Goal: Information Seeking & Learning: Understand process/instructions

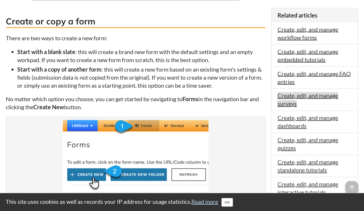
scroll to position [332, 0]
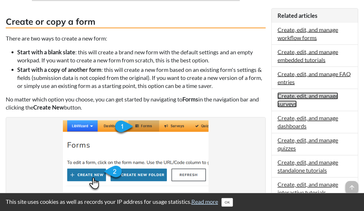
click at [287, 102] on link "Create, edit, and manage surveys" at bounding box center [307, 99] width 61 height 15
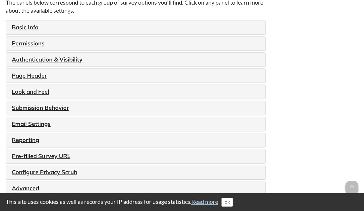
scroll to position [663, 0]
click at [30, 30] on link "Basic Info" at bounding box center [25, 26] width 27 height 7
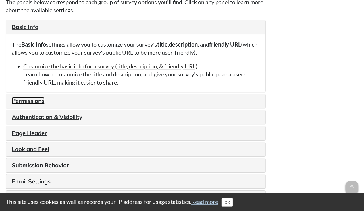
click at [29, 104] on link "Permissions" at bounding box center [28, 100] width 33 height 7
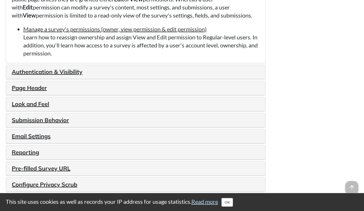
scroll to position [750, 0]
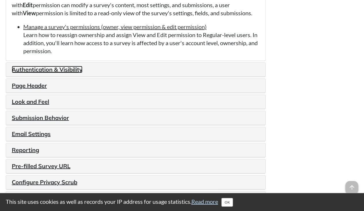
click at [76, 73] on link "Authentication & Visibility" at bounding box center [47, 69] width 71 height 7
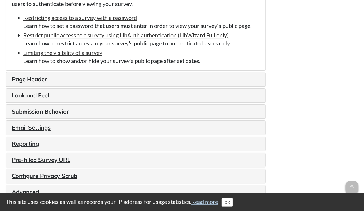
scroll to position [761, 0]
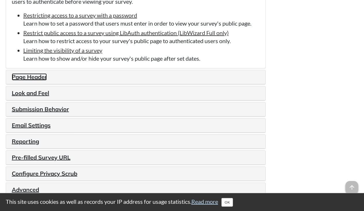
click at [26, 80] on link "Page Header" at bounding box center [29, 76] width 35 height 7
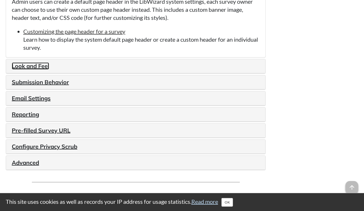
click at [38, 69] on link "Look and Feel" at bounding box center [30, 65] width 37 height 7
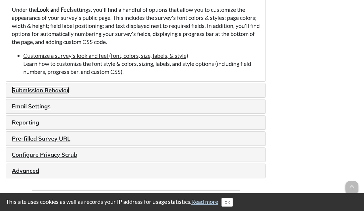
click at [34, 94] on link "Submission Behavior" at bounding box center [40, 89] width 57 height 7
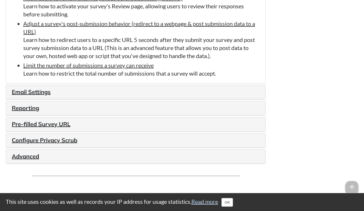
scroll to position [852, 0]
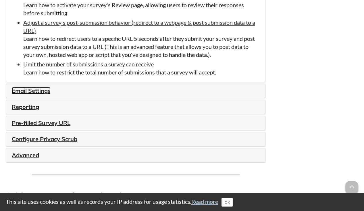
click at [15, 94] on link "Email Settings" at bounding box center [31, 90] width 39 height 7
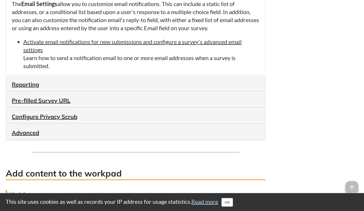
scroll to position [800, 0]
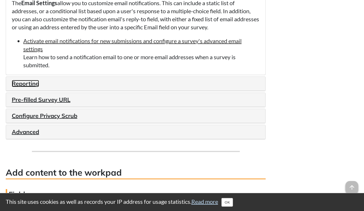
click at [24, 87] on link "Reporting" at bounding box center [25, 83] width 27 height 7
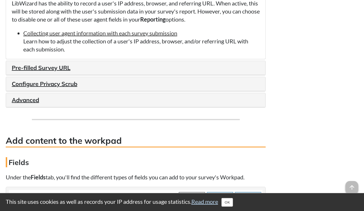
scroll to position [821, 0]
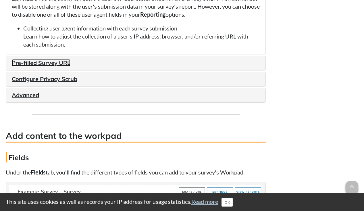
click at [40, 66] on link "Pre-filled Survey URL" at bounding box center [41, 62] width 59 height 7
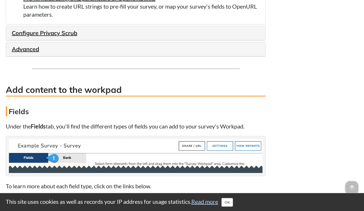
scroll to position [891, 0]
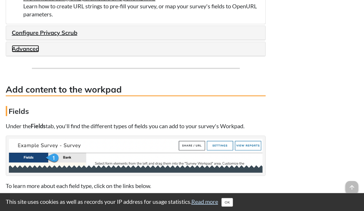
click at [25, 52] on link "Advanced" at bounding box center [25, 48] width 27 height 7
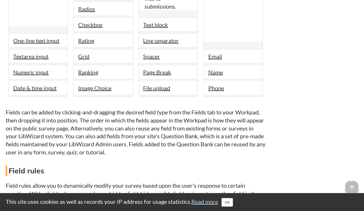
scroll to position [1137, 0]
